Goal: Find specific page/section: Find specific page/section

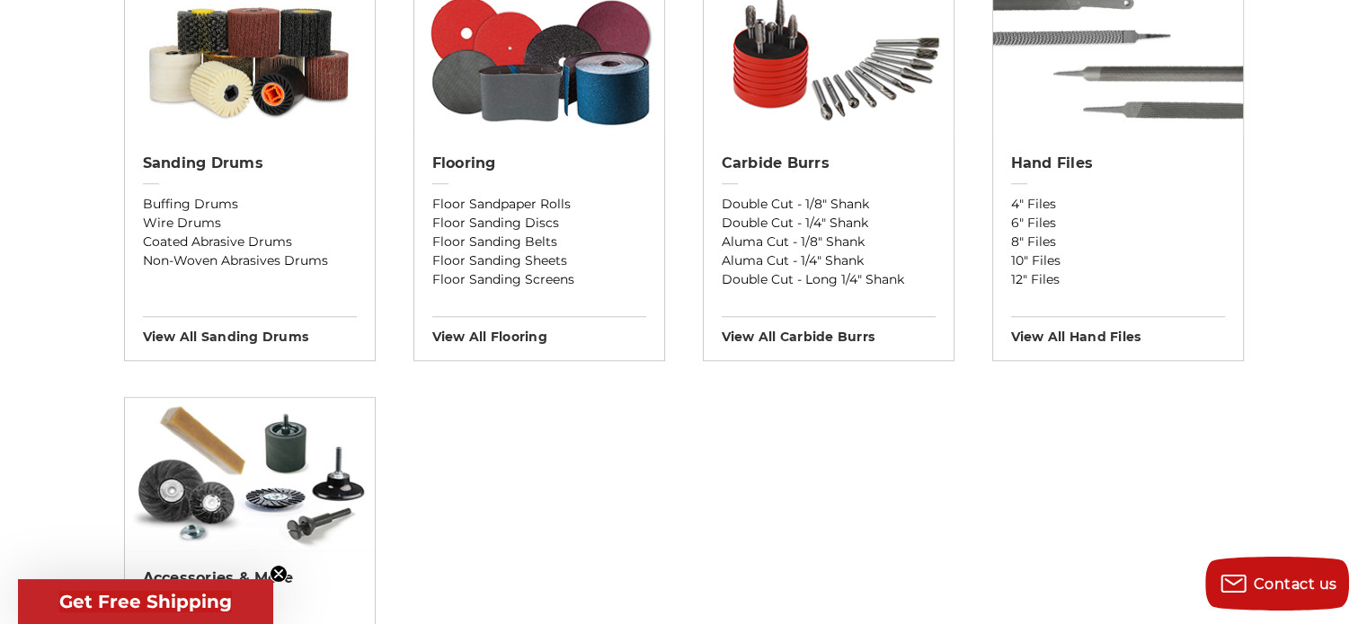
scroll to position [1797, 0]
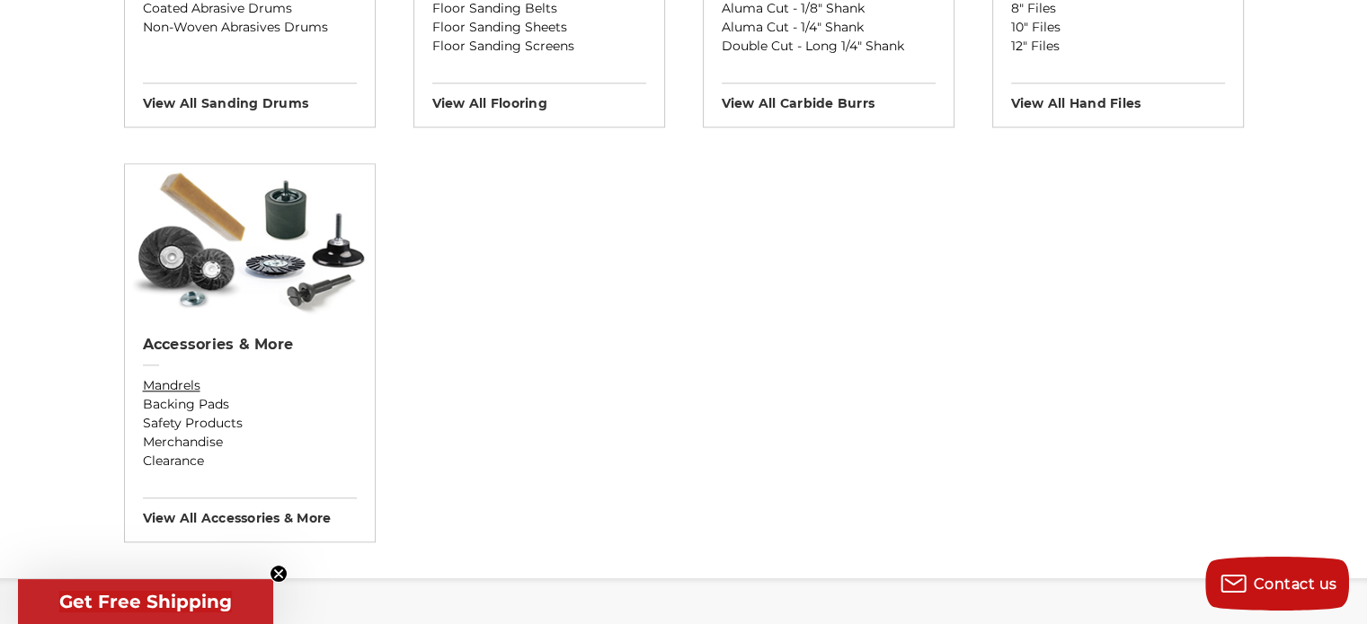
click at [167, 381] on link "Mandrels" at bounding box center [250, 385] width 214 height 19
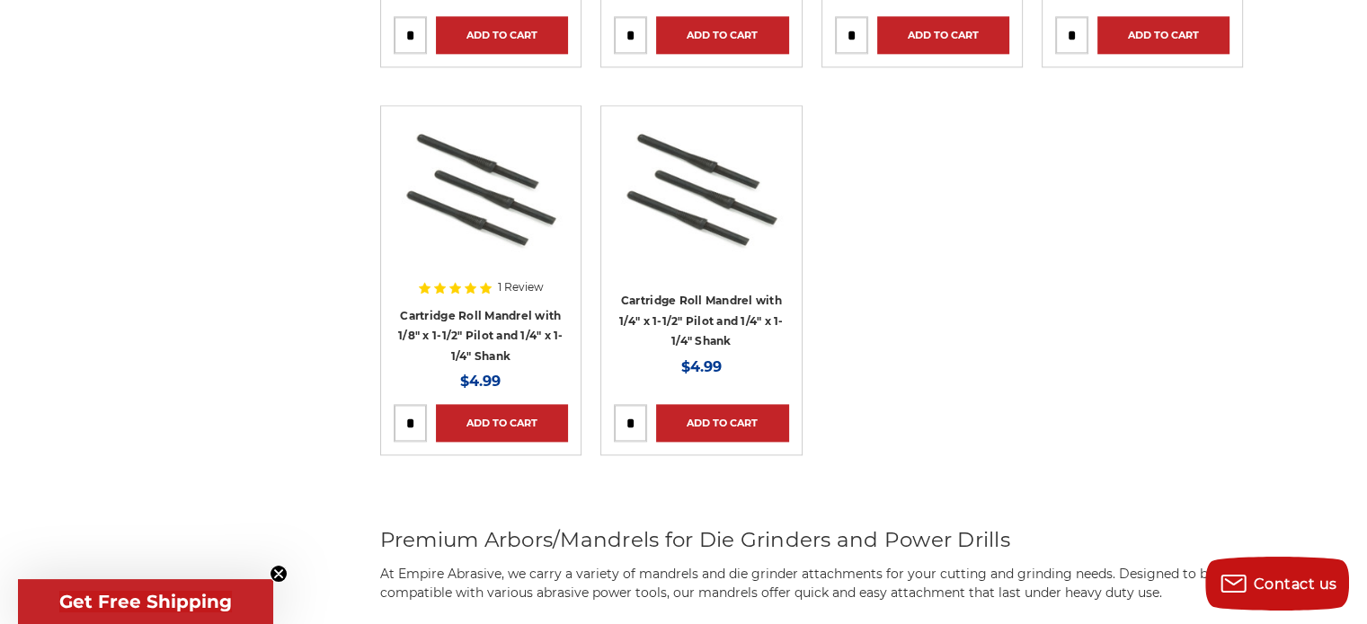
scroll to position [2246, 0]
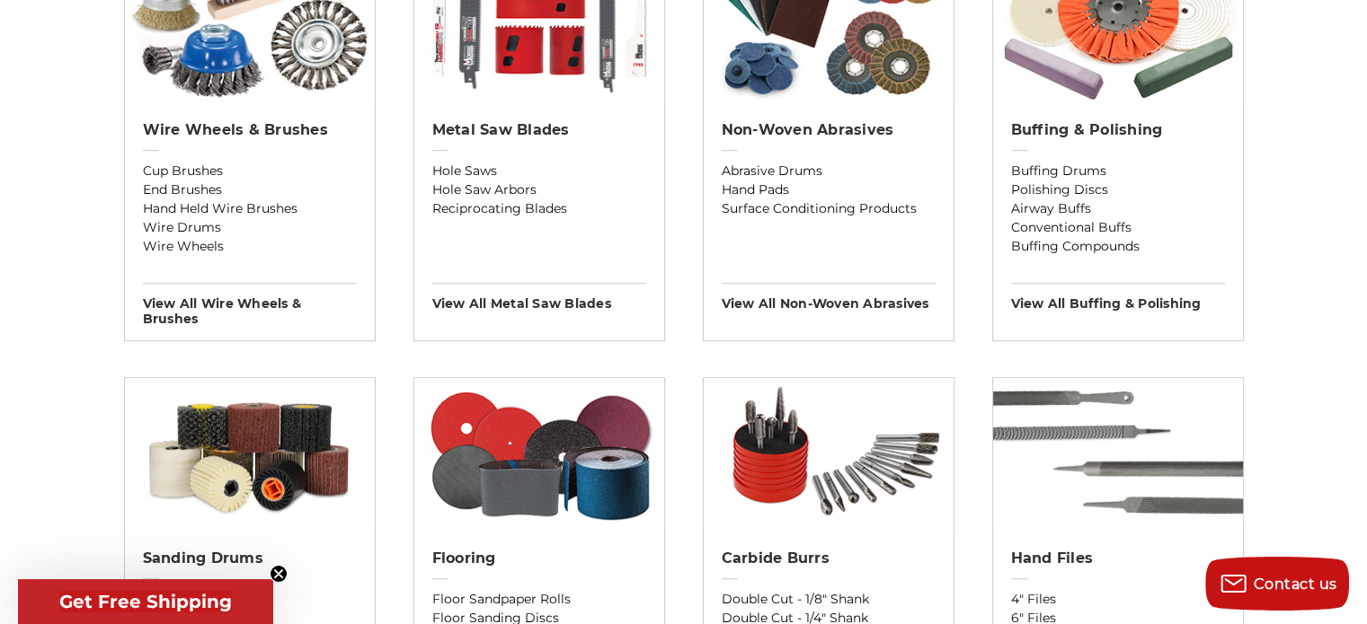
scroll to position [988, 0]
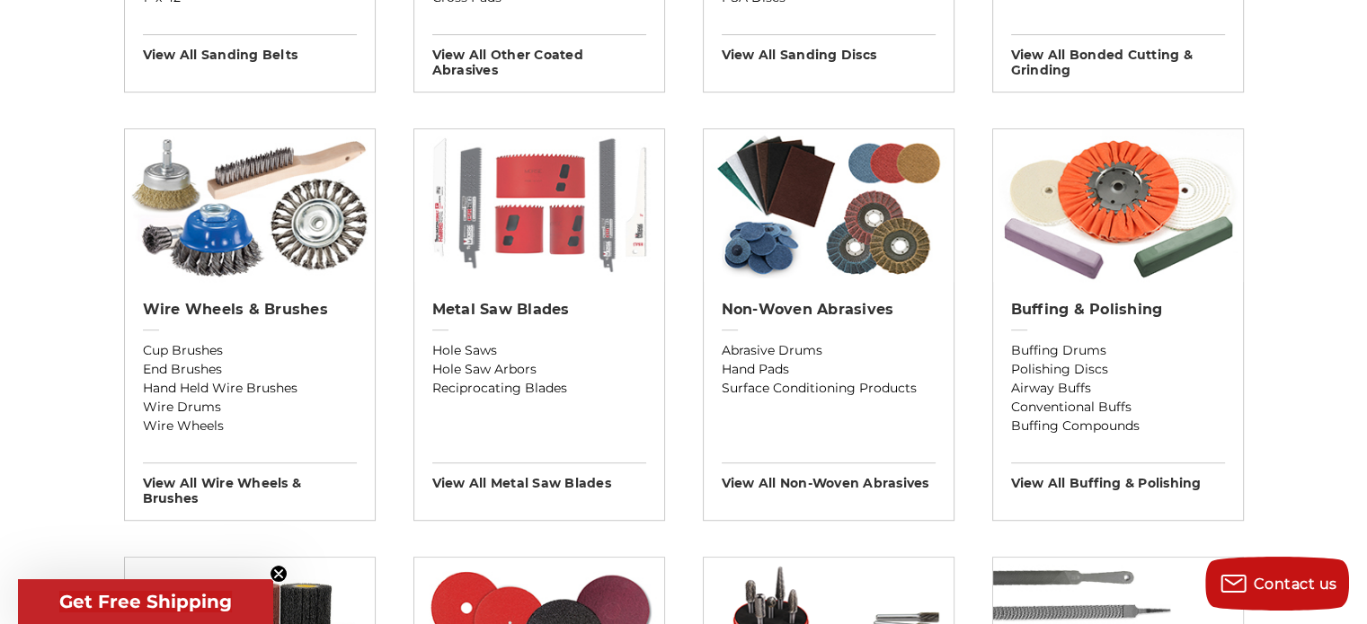
click at [564, 236] on img at bounding box center [539, 205] width 250 height 153
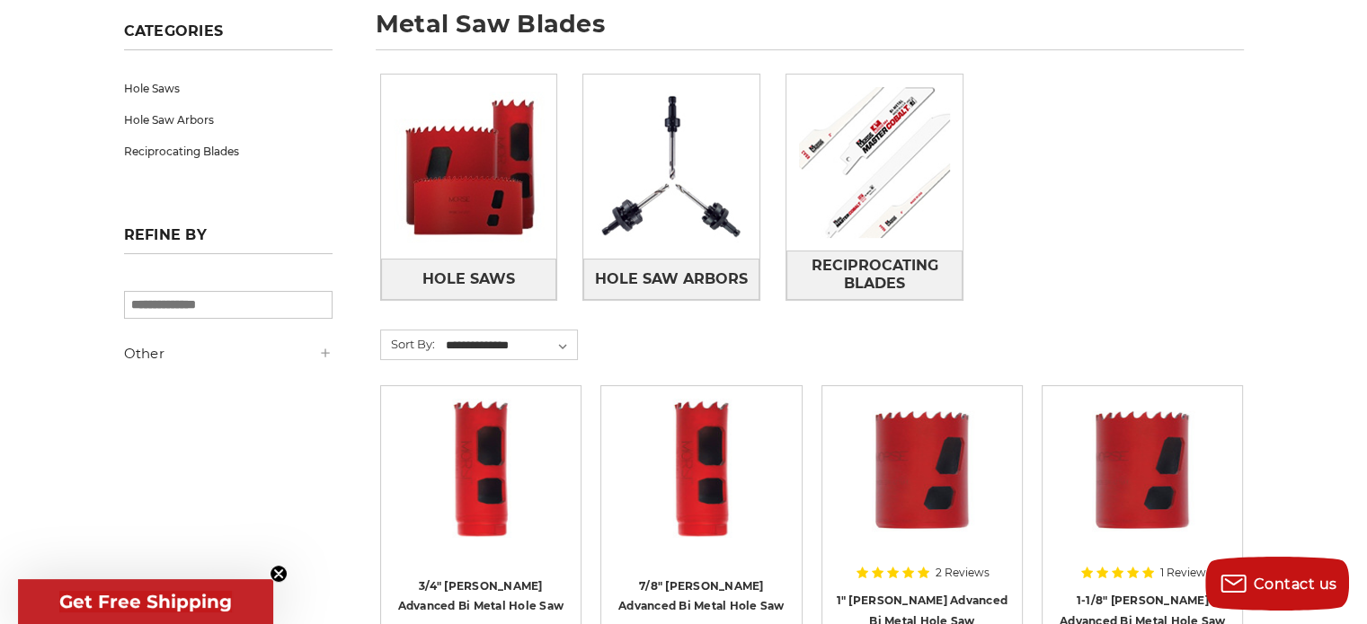
scroll to position [359, 0]
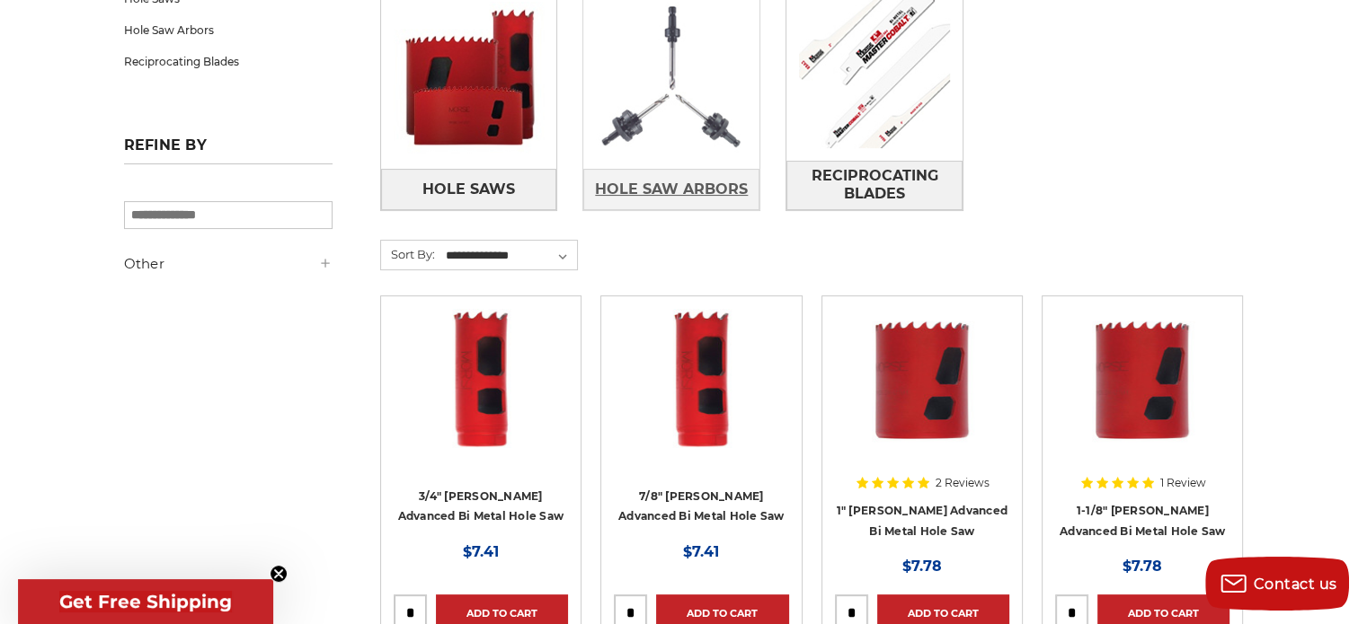
click at [712, 186] on span "Hole Saw Arbors" at bounding box center [671, 189] width 153 height 31
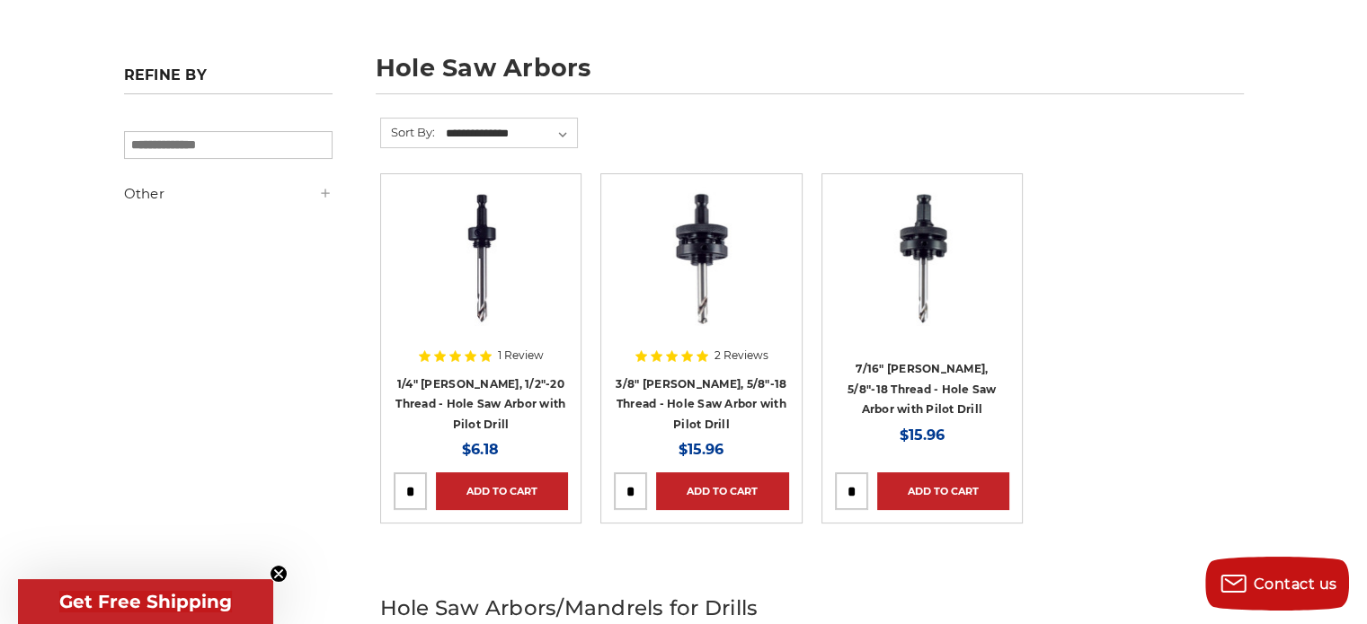
scroll to position [315, 0]
